Goal: Navigation & Orientation: Find specific page/section

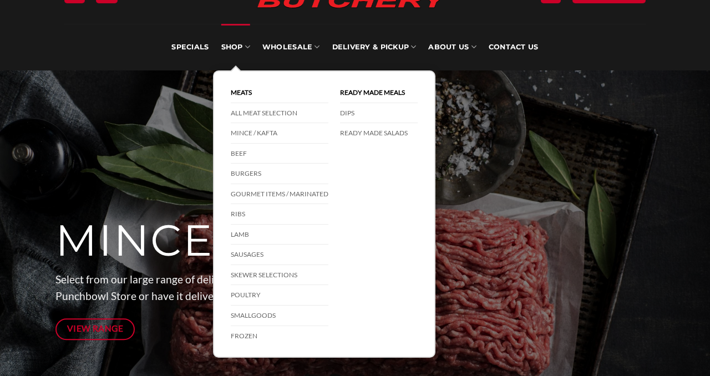
scroll to position [90, 0]
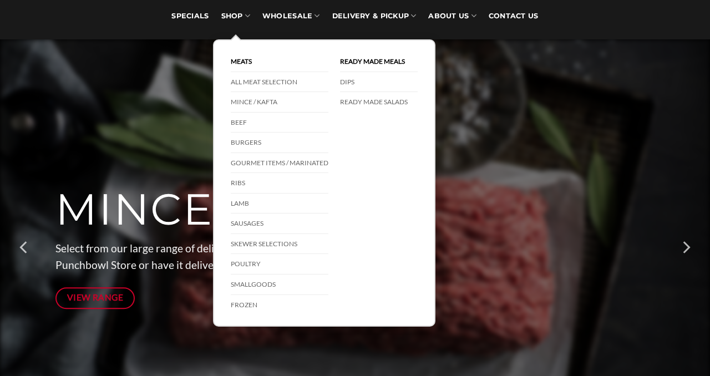
click at [599, 227] on div at bounding box center [354, 247] width 599 height 416
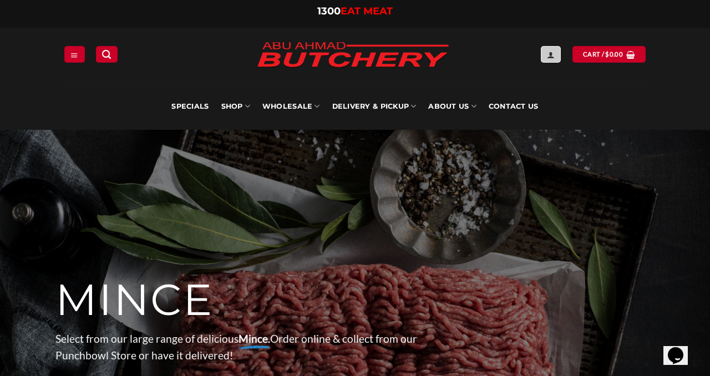
scroll to position [0, 0]
click at [558, 58] on link "Login" at bounding box center [551, 54] width 20 height 16
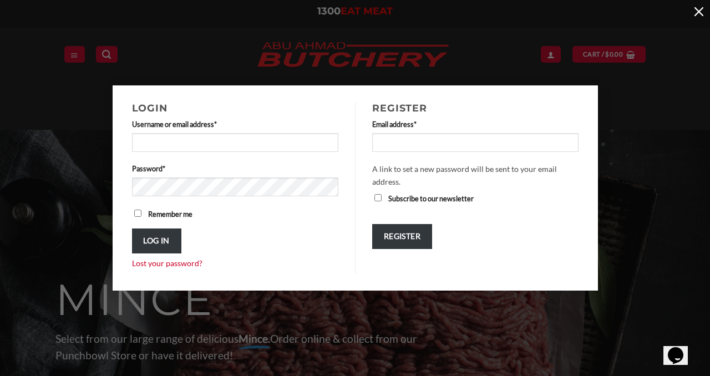
click at [703, 13] on button "button" at bounding box center [699, 11] width 22 height 22
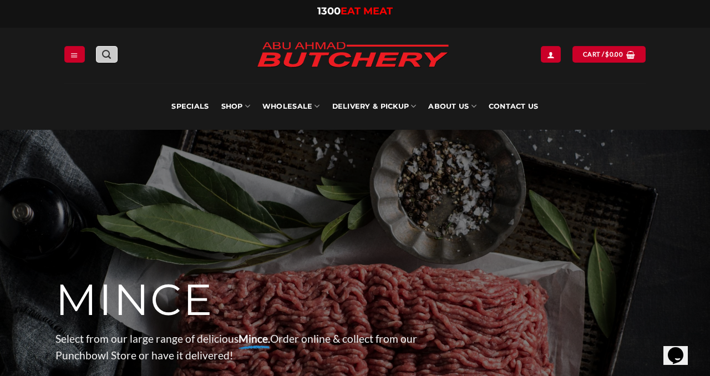
click at [98, 56] on link "Search" at bounding box center [106, 54] width 21 height 16
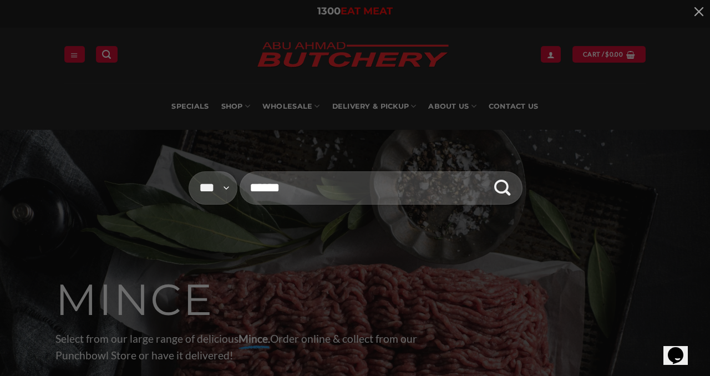
click at [78, 56] on div "**********" at bounding box center [355, 188] width 710 height 376
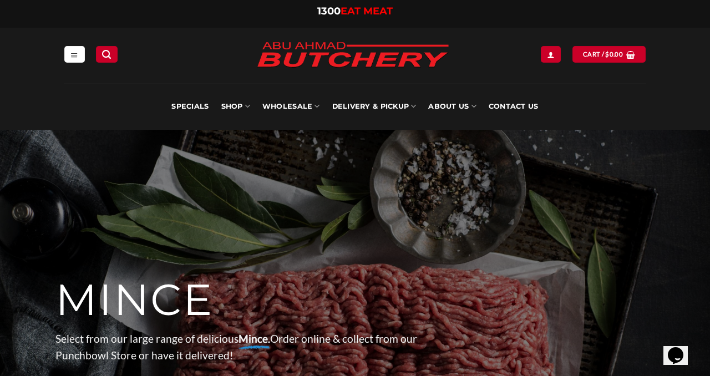
click at [78, 56] on icon "Menu" at bounding box center [74, 54] width 8 height 9
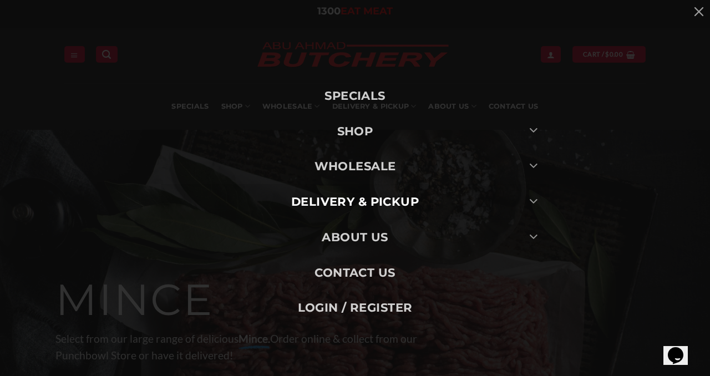
click at [438, 194] on link "Delivery & Pickup" at bounding box center [355, 201] width 388 height 35
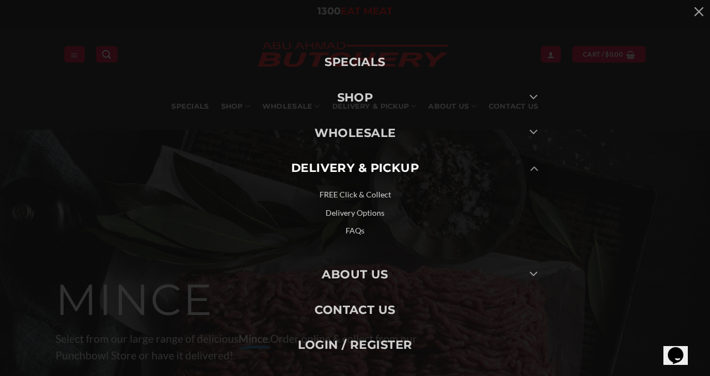
click at [375, 196] on link "FREE Click & Collect" at bounding box center [355, 195] width 388 height 18
